Goal: Information Seeking & Learning: Learn about a topic

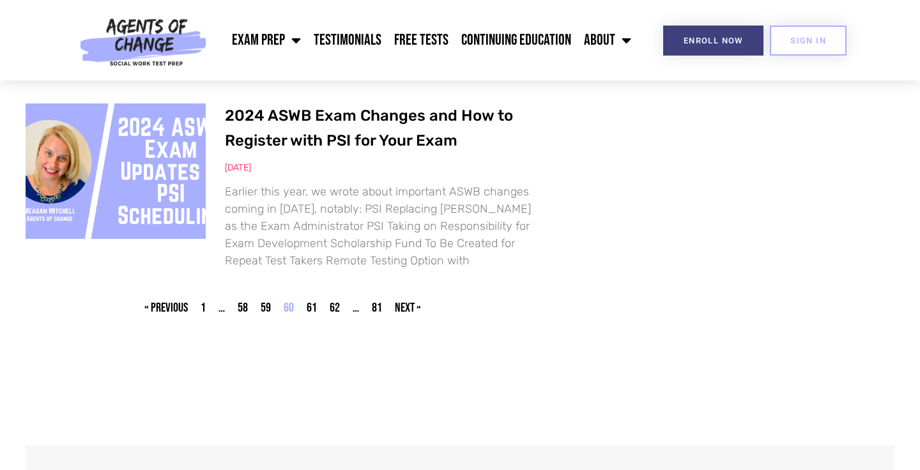
scroll to position [2068, 0]
click at [264, 315] on link "Page 59" at bounding box center [266, 306] width 10 height 15
